Goal: Task Accomplishment & Management: Use online tool/utility

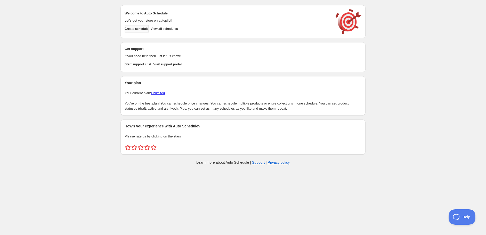
click at [146, 29] on span "Create schedule" at bounding box center [137, 29] width 24 height 4
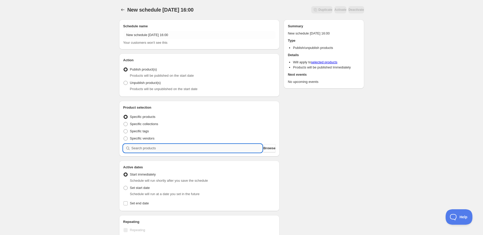
click at [159, 149] on input "search" at bounding box center [197, 148] width 131 height 8
paste input "STK009127-SPE"
type input "STK009127-SPE"
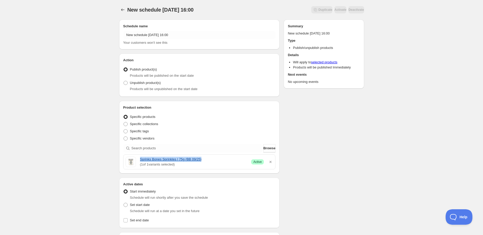
drag, startPoint x: 140, startPoint y: 161, endPoint x: 207, endPoint y: 158, distance: 67.9
click at [207, 158] on div "Sprinks Bones Sprinkles | 75g (BB 09/25) ( 1 of 1 variants selected) Success Ac…" at bounding box center [200, 162] width 148 height 10
copy link "Sprinks Bones Sprinkles | 75g (BB 09/25)"
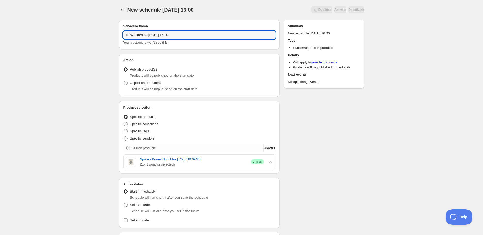
drag, startPoint x: 139, startPoint y: 35, endPoint x: 54, endPoint y: 35, distance: 85.6
click at [54, 35] on div "New schedule Sep 17 2025 16:00. This page is ready New schedule Sep 17 2025 16:…" at bounding box center [241, 205] width 483 height 410
paste input "Sprinks Bones Sprinkles | 75g (BB 09/25)"
type input "Sprinks Bones Sprinkles | 75g (BB 09/25)"
click at [148, 84] on span "Unpublish product(s)" at bounding box center [145, 83] width 31 height 4
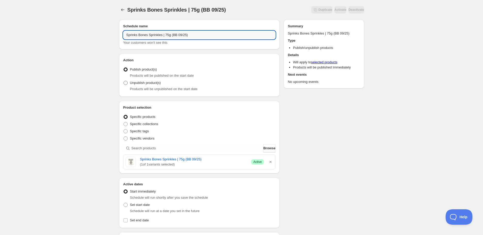
click at [124, 81] on input "Unpublish product(s)" at bounding box center [124, 81] width 0 height 0
radio input "true"
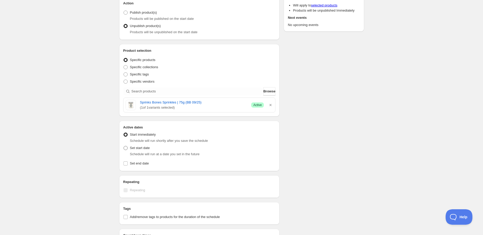
scroll to position [57, 0]
click at [138, 148] on span "Set start date" at bounding box center [140, 148] width 20 height 4
click at [124, 146] on input "Set start date" at bounding box center [124, 146] width 0 height 0
radio input "true"
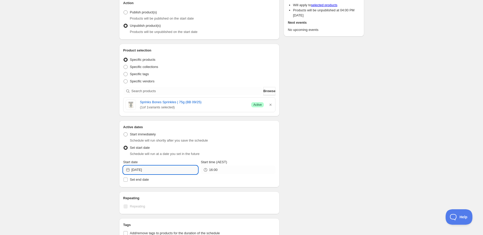
drag, startPoint x: 148, startPoint y: 171, endPoint x: 158, endPoint y: 173, distance: 10.5
click at [148, 171] on input "2025-09-17" at bounding box center [165, 170] width 66 height 8
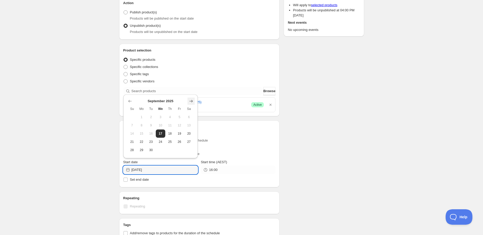
click at [189, 103] on icon "Show next month, October 2025" at bounding box center [191, 101] width 5 height 5
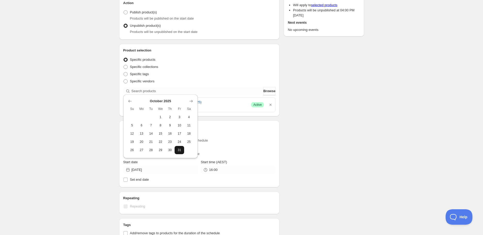
click at [177, 152] on span "31" at bounding box center [179, 150] width 5 height 4
type input "2025-10-31"
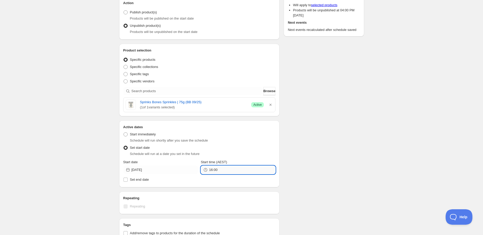
click at [211, 170] on input "16:00" at bounding box center [242, 170] width 66 height 8
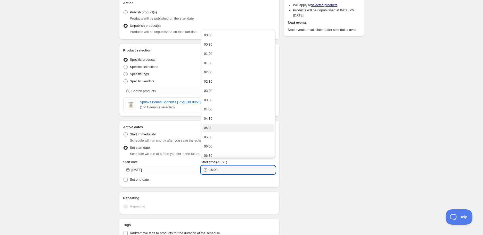
click at [214, 124] on button "05:00" at bounding box center [237, 128] width 71 height 8
type input "05:00"
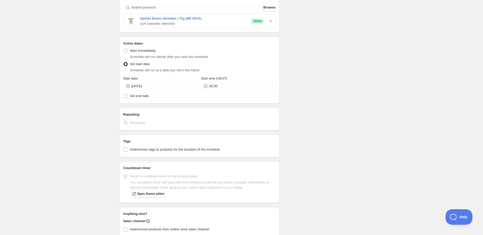
scroll to position [143, 0]
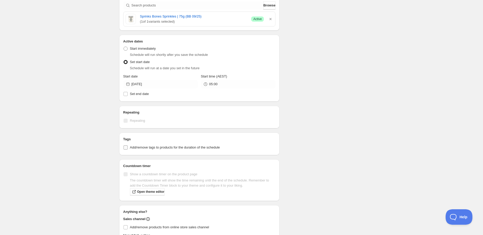
click at [171, 146] on span "Add/remove tags to products for the duration of the schedule" at bounding box center [175, 148] width 90 height 4
click at [128, 146] on input "Add/remove tags to products for the duration of the schedule" at bounding box center [126, 148] width 4 height 4
checkbox input "true"
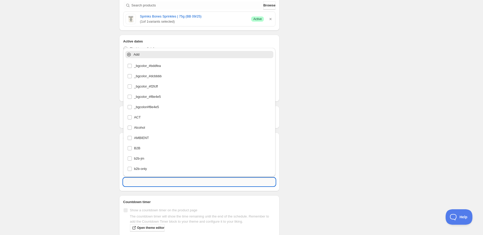
click at [159, 180] on input "text" at bounding box center [199, 182] width 152 height 8
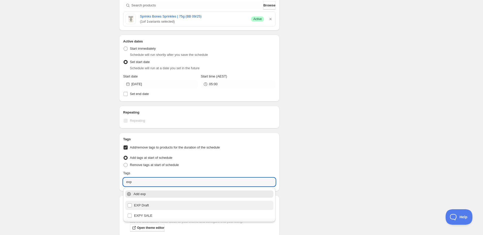
click at [159, 205] on div "EXP Draft" at bounding box center [199, 205] width 144 height 7
type input "EXP Draft"
checkbox input "true"
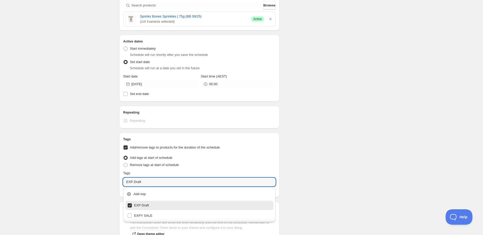
type input "EXP Draft"
click at [296, 108] on div "Schedule name Sprinks Bones Sprinkles | 75g (BB 09/25) Your customers won't see…" at bounding box center [239, 93] width 249 height 442
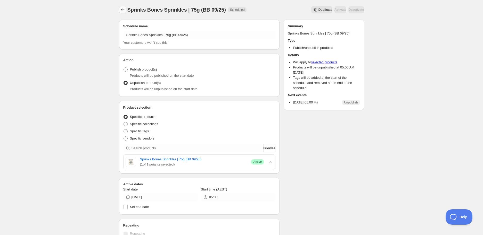
click at [120, 8] on icon "Schedules" at bounding box center [122, 9] width 5 height 5
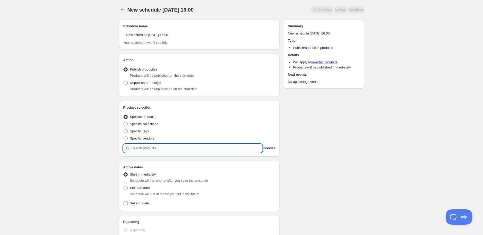
click at [147, 148] on input "search" at bounding box center [197, 148] width 131 height 8
paste input "search"
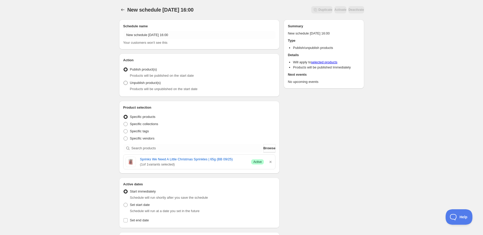
click at [134, 83] on span "Unpublish product(s)" at bounding box center [145, 83] width 31 height 4
click at [124, 81] on input "Unpublish product(s)" at bounding box center [124, 81] width 0 height 0
radio input "true"
click at [141, 205] on span "Set start date" at bounding box center [140, 205] width 20 height 4
click at [124, 203] on input "Set start date" at bounding box center [124, 203] width 0 height 0
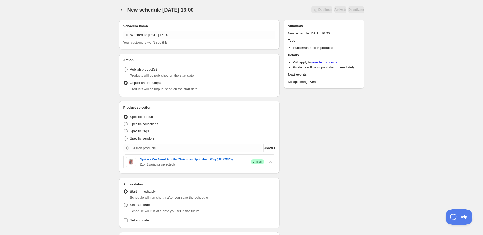
radio input "true"
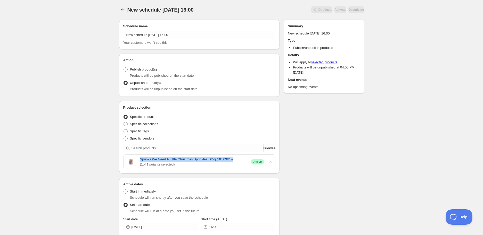
drag, startPoint x: 138, startPoint y: 158, endPoint x: 232, endPoint y: 158, distance: 94.4
click at [232, 158] on div "Sprinks We Need A Little Christmas Sprinkles | 65g (BB 09/25) ( 1 of 1 variants…" at bounding box center [200, 162] width 148 height 10
copy link "Sprinks We Need A Little Christmas Sprinkles | 65g (BB 09/25)"
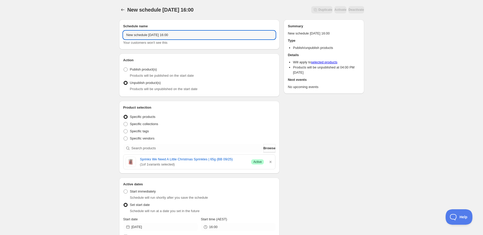
paste input "Sprinks We Need A Little Christmas Sprinkles | 65g (BB 09/25)"
drag, startPoint x: 148, startPoint y: 35, endPoint x: 79, endPoint y: 36, distance: 68.4
click at [79, 36] on div "New schedule Sep 17 2025 16:00. This page is ready New schedule Sep 17 2025 16:…" at bounding box center [241, 213] width 483 height 426
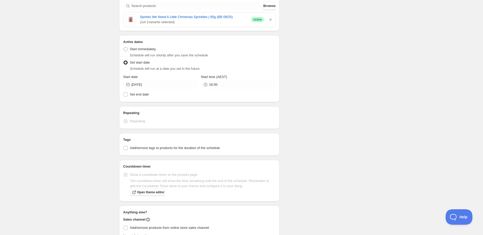
scroll to position [143, 0]
type input "Sprinks We Need A Little Christmas Sprinkles | 65g (BB 09/25)"
click at [142, 147] on span "Add/remove tags to products for the duration of the schedule" at bounding box center [175, 148] width 90 height 4
click at [128, 147] on input "Add/remove tags to products for the duration of the schedule" at bounding box center [126, 148] width 4 height 4
checkbox input "true"
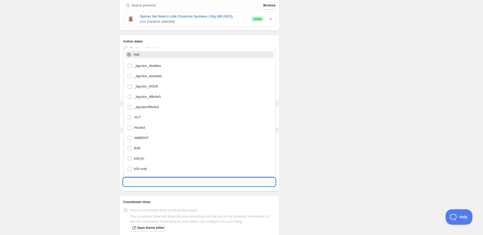
click at [143, 184] on input "text" at bounding box center [199, 182] width 152 height 8
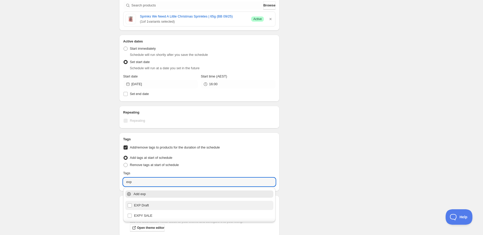
click at [149, 209] on div "EXP Draft" at bounding box center [199, 205] width 144 height 7
type input "EXP Draft"
checkbox input "true"
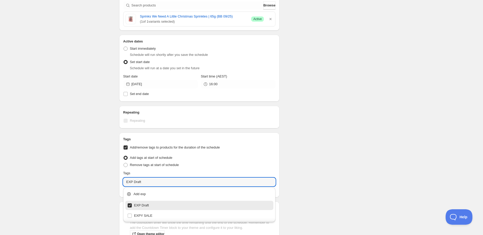
type input "EXP Draft"
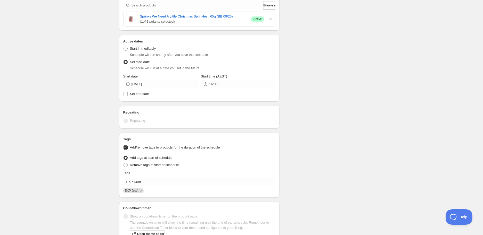
scroll to position [177, 0]
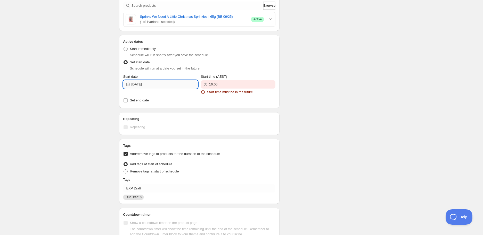
click at [175, 83] on input "2025-09-17" at bounding box center [165, 84] width 66 height 8
click at [190, 97] on icon "Show next month, October 2025" at bounding box center [191, 96] width 5 height 5
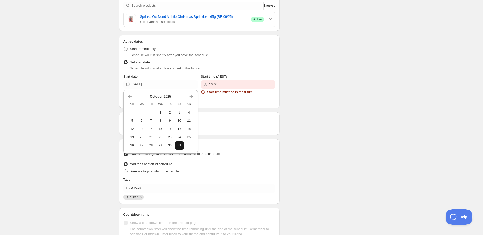
click at [182, 144] on span "31" at bounding box center [179, 146] width 5 height 4
type input "2025-10-31"
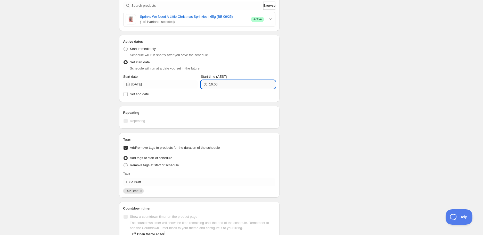
click at [228, 86] on input "16:00" at bounding box center [242, 84] width 66 height 8
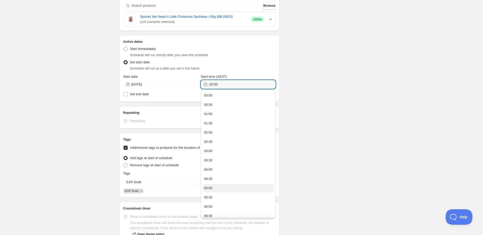
click at [218, 187] on button "05:00" at bounding box center [237, 188] width 71 height 8
type input "05:00"
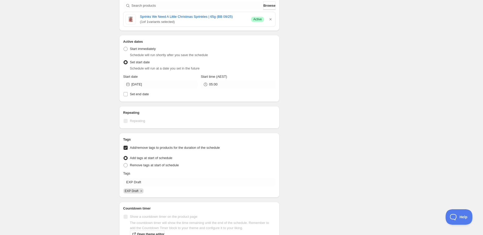
click at [356, 78] on div "There were some issues with your form submission Start time must be in the futu…" at bounding box center [239, 76] width 249 height 477
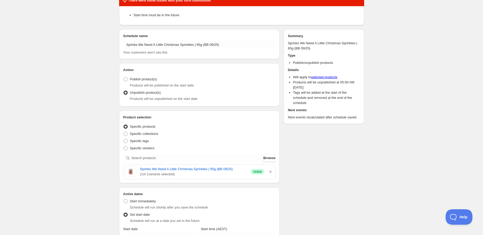
scroll to position [6, 0]
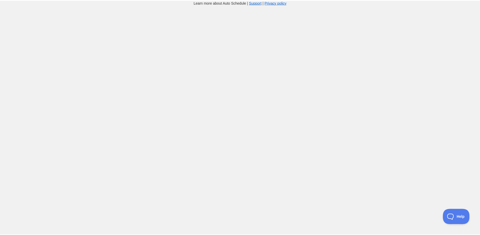
scroll to position [6, 0]
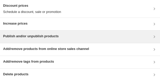
click at [40, 33] on div "Publish and/or unpublish products" at bounding box center [80, 36] width 160 height 12
click at [34, 33] on div "Publish and/or unpublish products" at bounding box center [80, 36] width 160 height 12
